Goal: Task Accomplishment & Management: Use online tool/utility

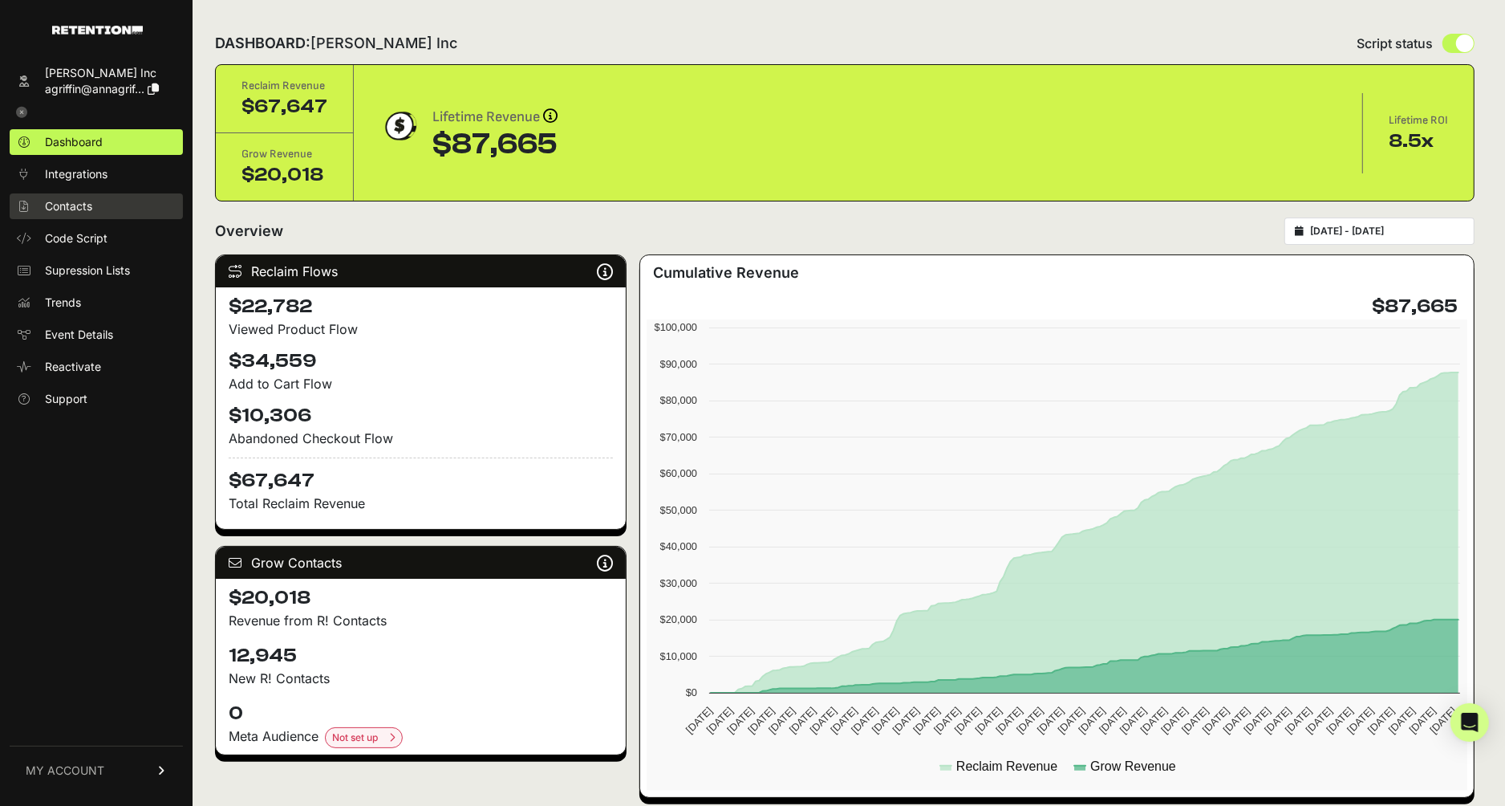
click at [74, 206] on span "Contacts" at bounding box center [68, 206] width 47 height 16
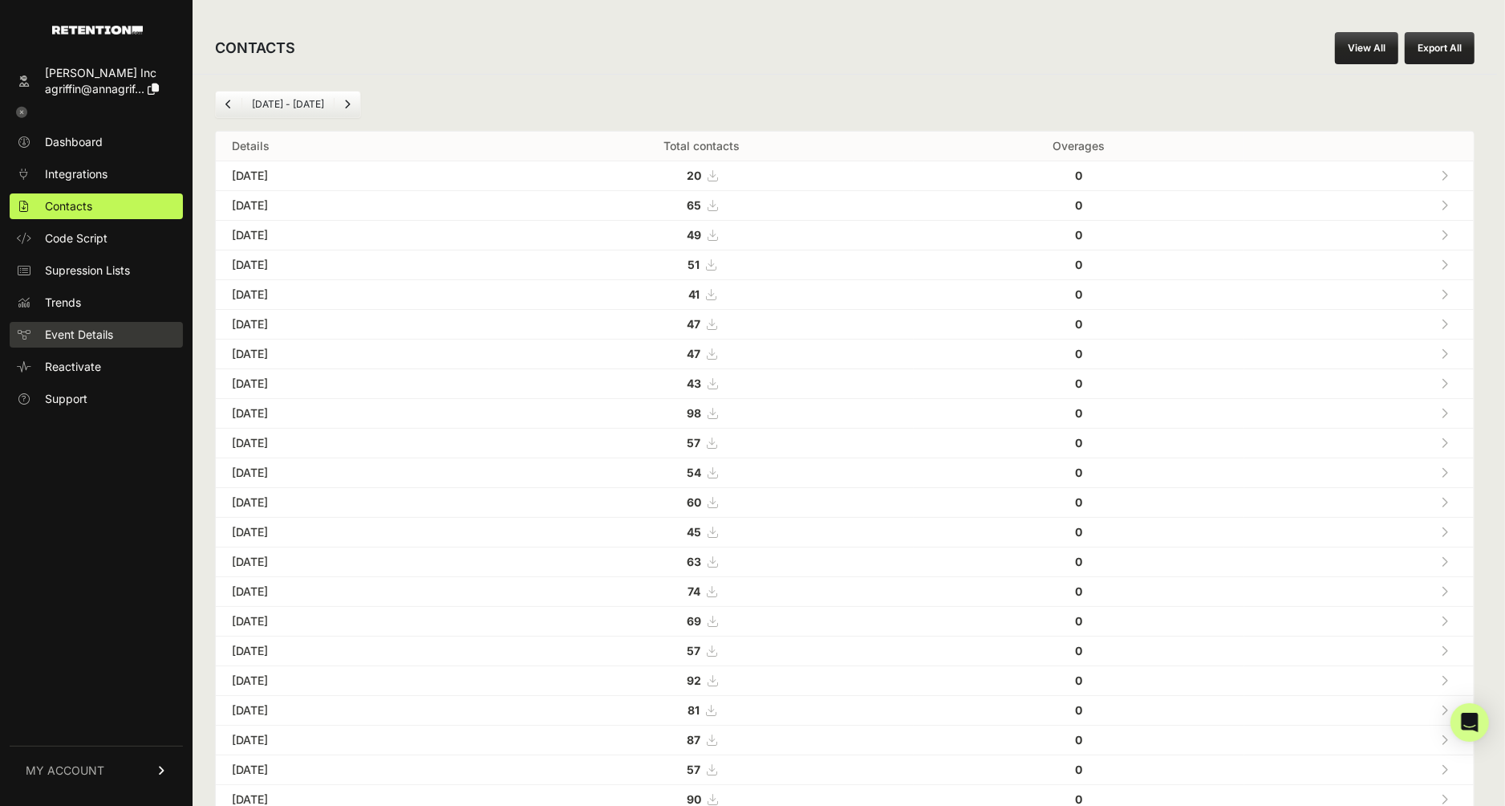
click at [79, 330] on span "Event Details" at bounding box center [79, 335] width 68 height 16
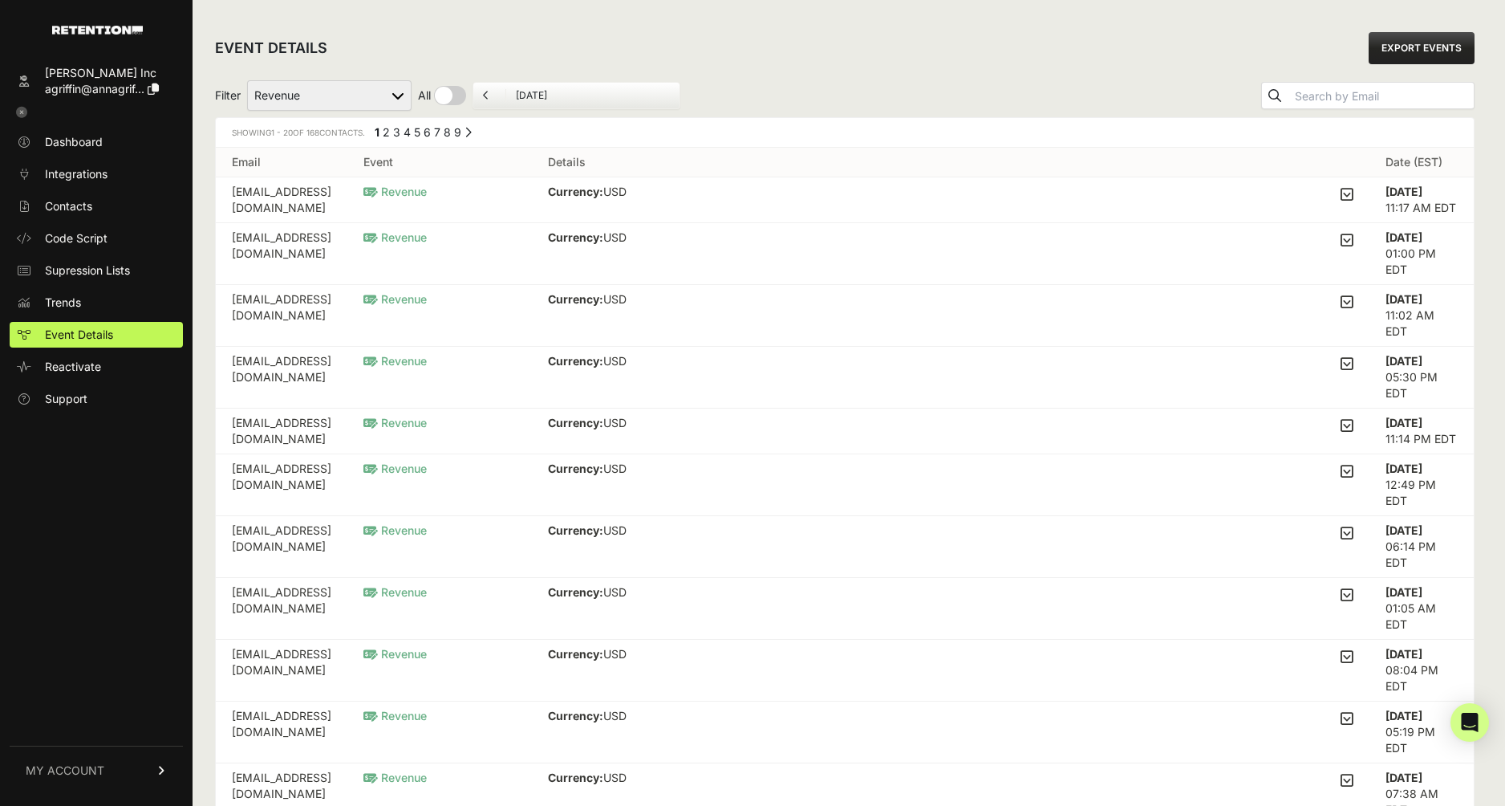
click at [78, 334] on span "Event Details" at bounding box center [79, 335] width 68 height 16
click at [393, 97] on select "Added to Cart Reclaim Checkout Started Reclaim Revenue Viewed Category Reclaim …" at bounding box center [329, 95] width 164 height 30
select select "cart"
click at [248, 80] on select "Added to Cart Reclaim Checkout Started Reclaim Revenue Viewed Category Reclaim …" at bounding box center [329, 95] width 164 height 30
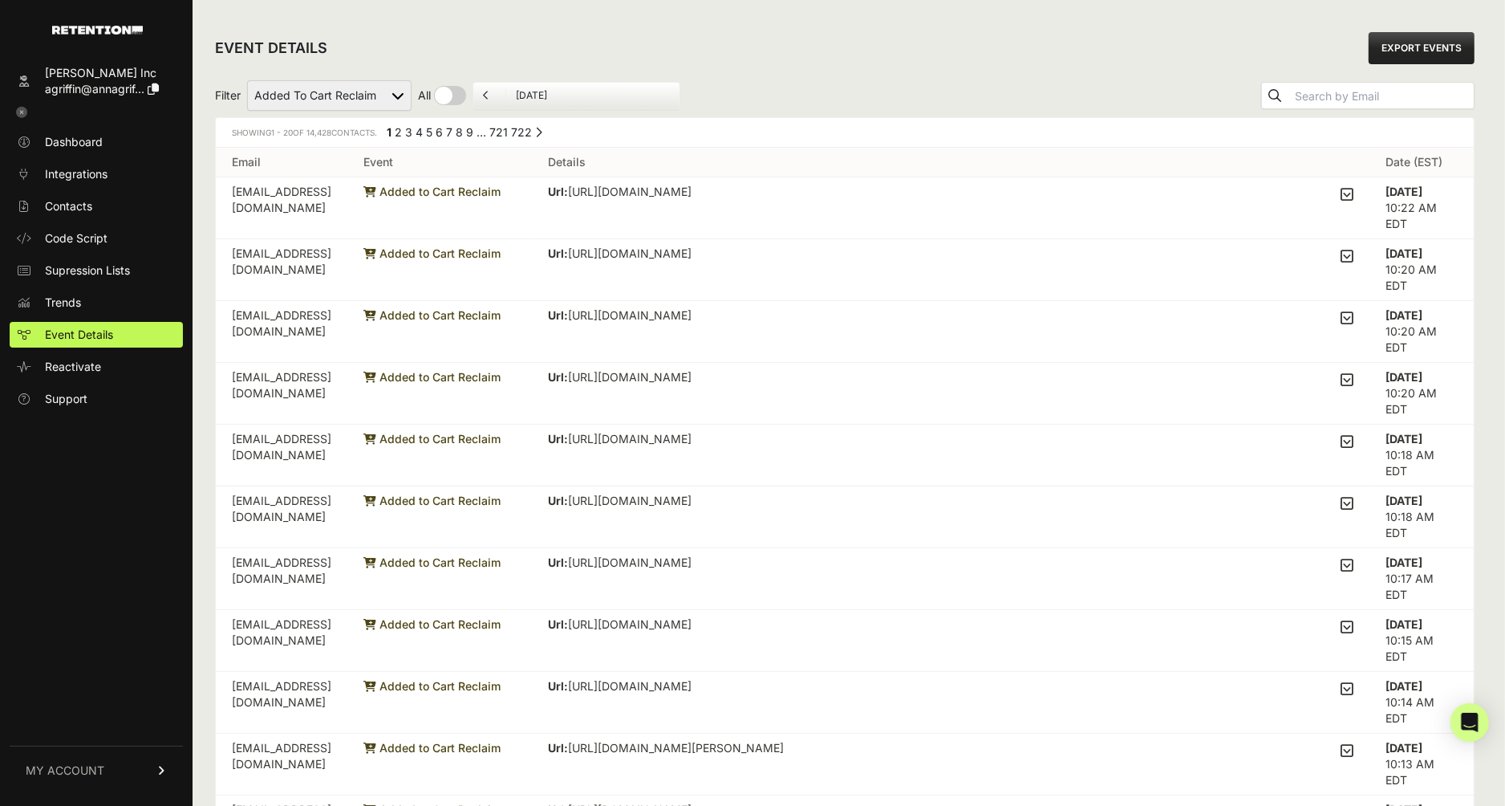
click at [1427, 47] on link "EXPORT EVENTS" at bounding box center [1422, 48] width 106 height 32
click at [443, 97] on input "checkbox" at bounding box center [442, 95] width 48 height 19
checkbox input "true"
click at [513, 95] on icon at bounding box center [515, 96] width 6 height 10
click at [1414, 54] on link "EXPORT EVENTS" at bounding box center [1422, 48] width 106 height 32
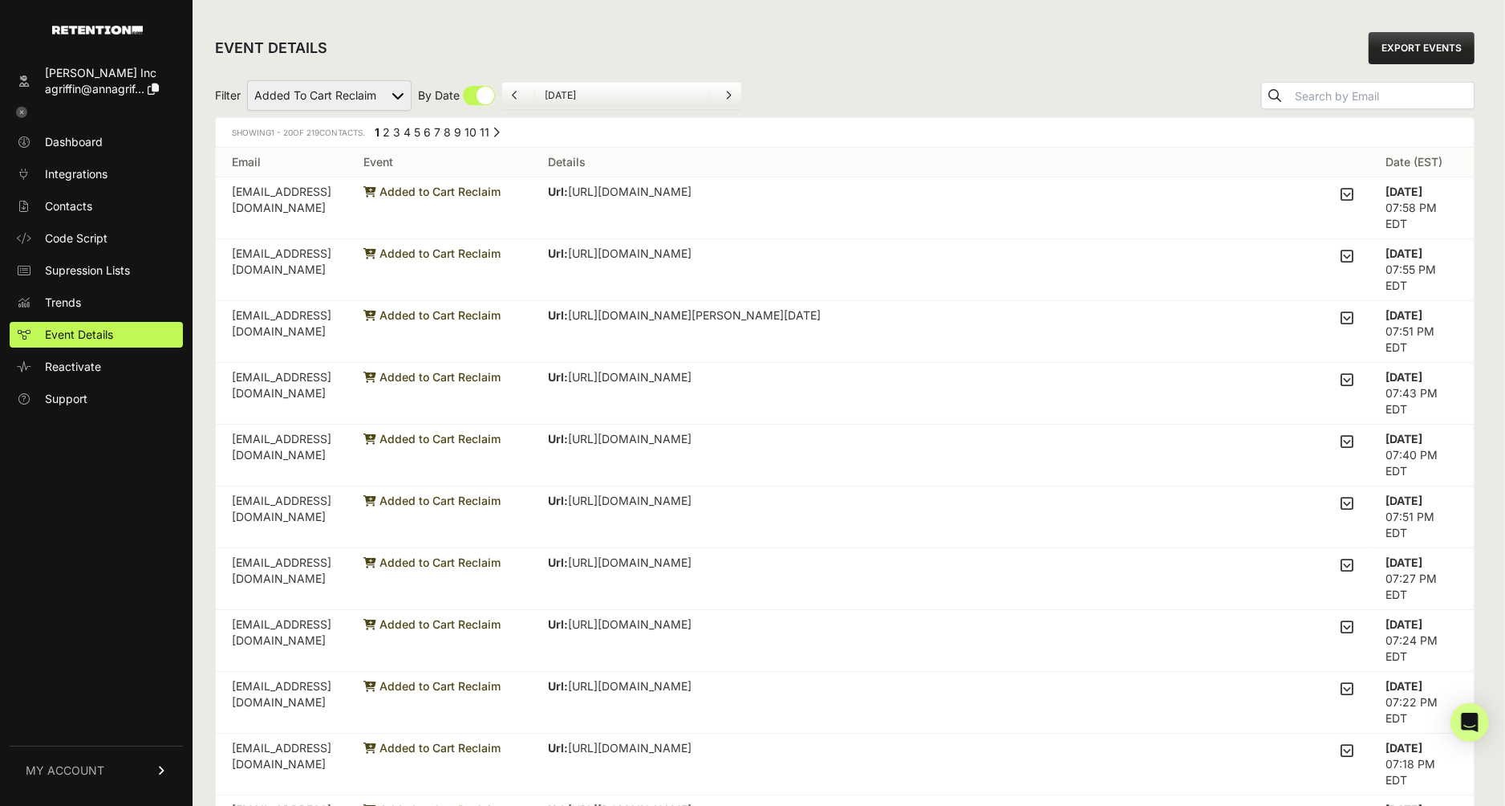
click at [87, 770] on span "MY ACCOUNT" at bounding box center [65, 770] width 79 height 16
click at [83, 774] on span "Sign Out" at bounding box center [68, 782] width 46 height 16
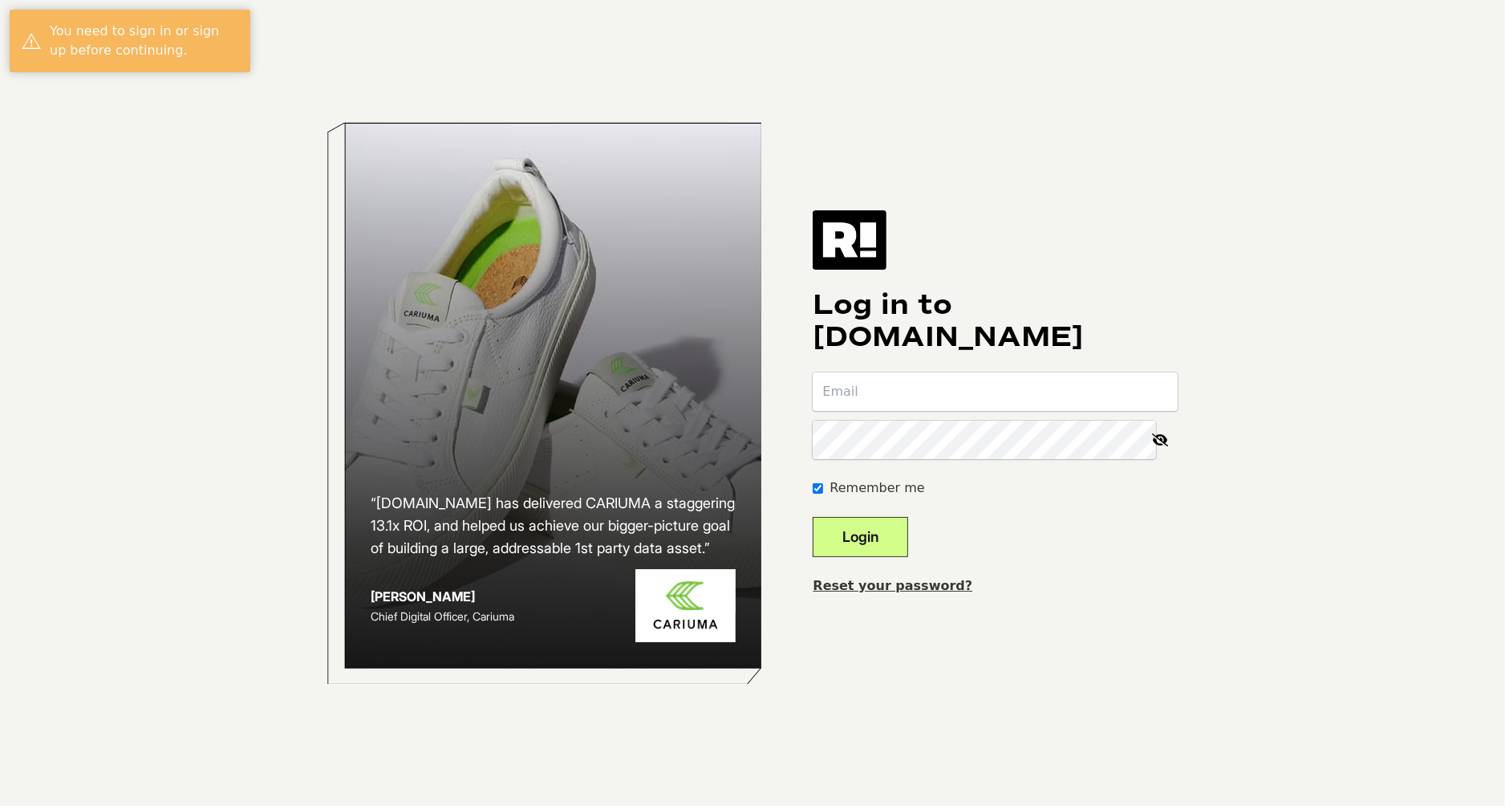
type input "[EMAIL_ADDRESS][DOMAIN_NAME]"
